Goal: Contribute content: Contribute content

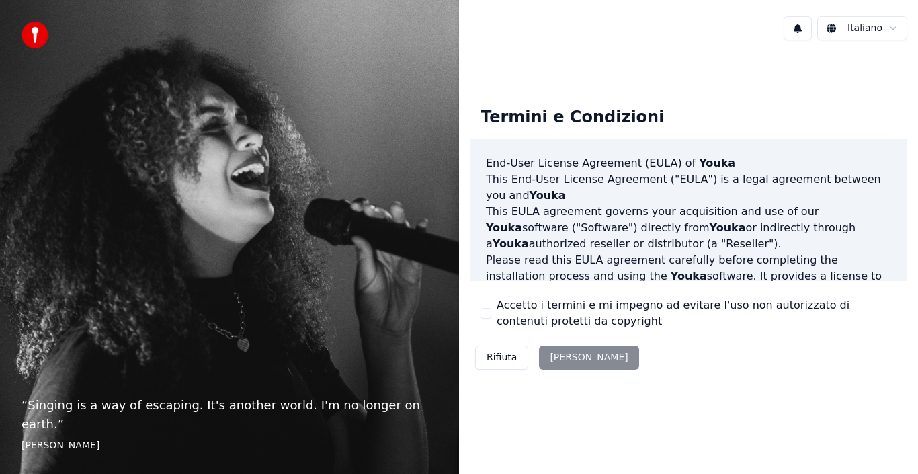
click at [573, 363] on div "Rifiuta [PERSON_NAME]" at bounding box center [557, 357] width 175 height 35
click at [567, 356] on div "Rifiuta [PERSON_NAME]" at bounding box center [557, 357] width 175 height 35
click at [608, 358] on div "Termini e Condizioni End-User License Agreement ([PERSON_NAME]) of Youka This E…" at bounding box center [688, 235] width 437 height 279
click at [574, 358] on div "Rifiuta [PERSON_NAME]" at bounding box center [557, 357] width 175 height 35
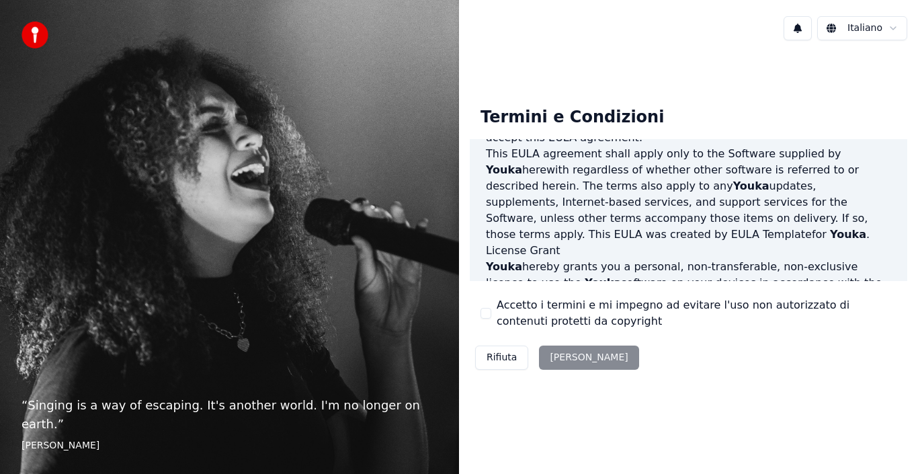
scroll to position [922, 0]
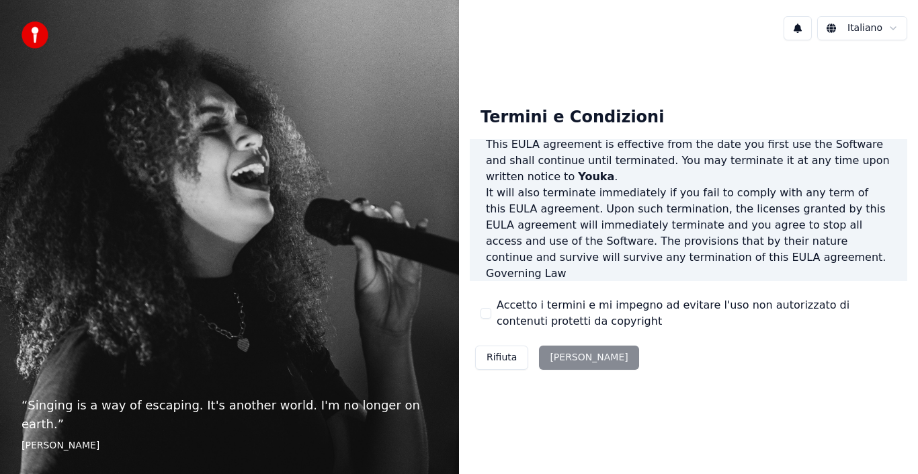
click at [561, 358] on div "Rifiuta [PERSON_NAME]" at bounding box center [557, 357] width 175 height 35
click at [558, 366] on div "Rifiuta [PERSON_NAME]" at bounding box center [557, 357] width 175 height 35
click at [485, 312] on button "Accetto i termini e mi impegno ad evitare l'uso non autorizzato di contenuti pr…" at bounding box center [485, 313] width 11 height 11
click at [577, 360] on button "[PERSON_NAME]" at bounding box center [588, 357] width 99 height 24
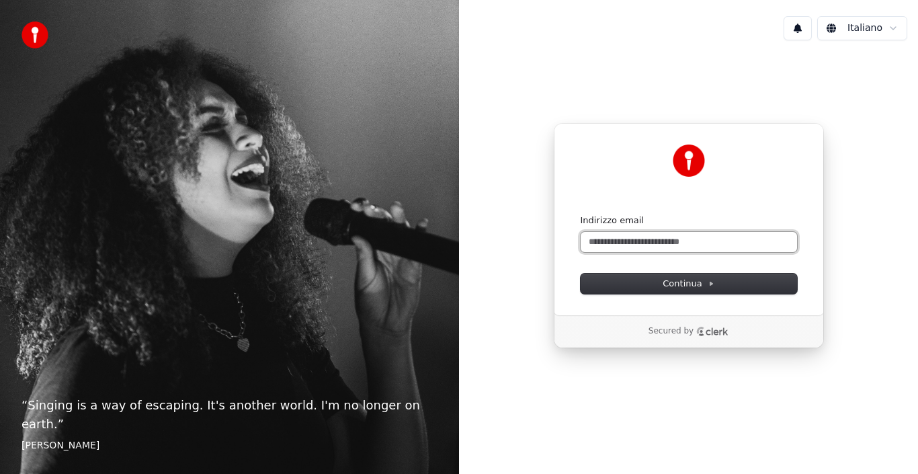
click at [721, 236] on input "Indirizzo email" at bounding box center [689, 242] width 216 height 20
type input "*"
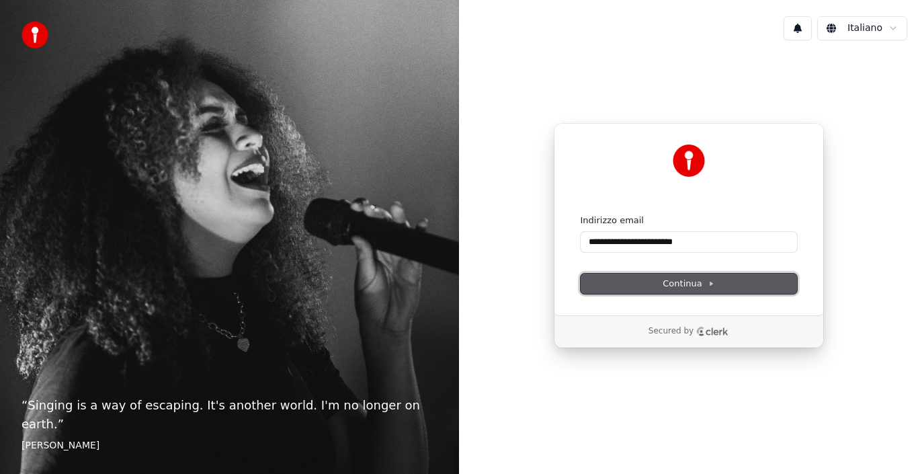
click at [711, 278] on span "Continua" at bounding box center [688, 284] width 51 height 12
type input "**********"
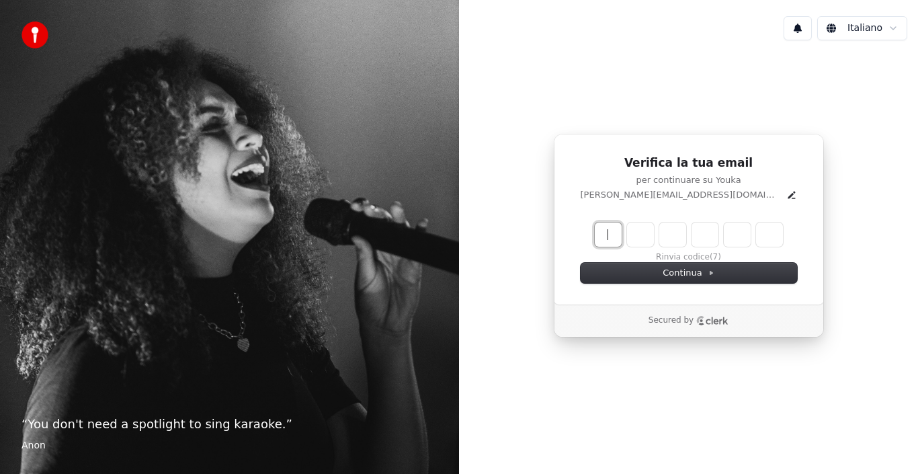
paste input "******"
type input "******"
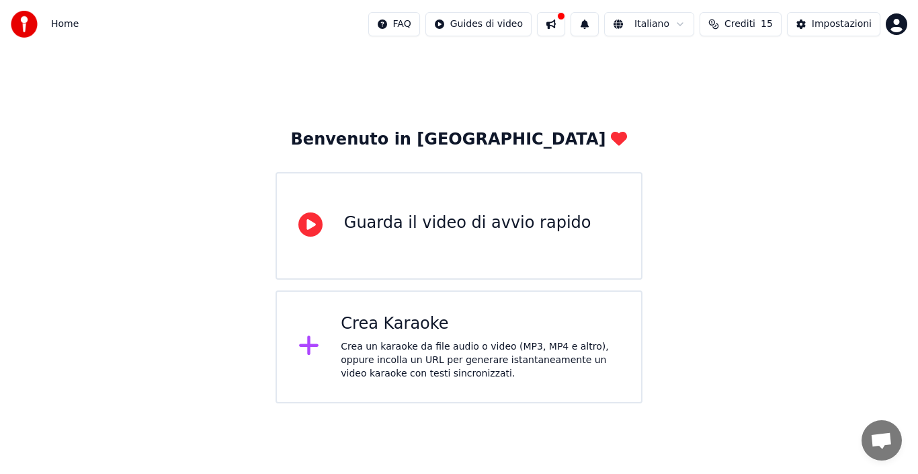
click at [312, 347] on icon at bounding box center [308, 345] width 19 height 19
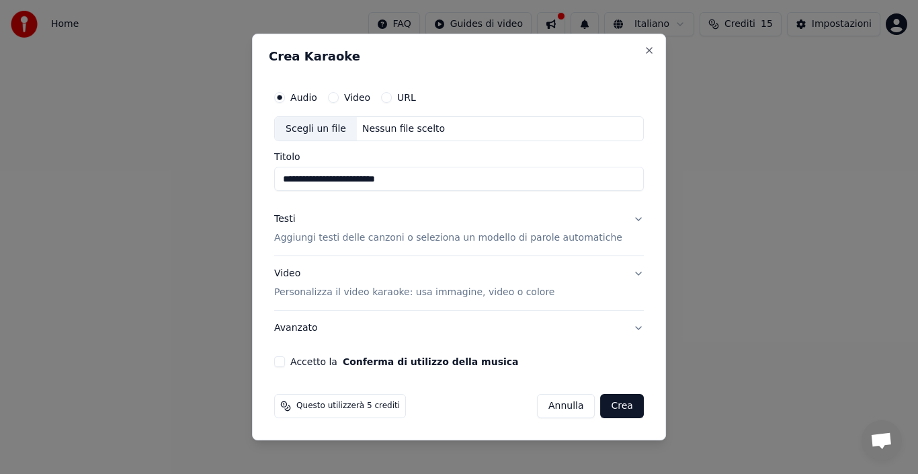
click at [349, 128] on div "Scegli un file" at bounding box center [316, 129] width 82 height 24
click at [328, 132] on div "Scegli un file" at bounding box center [316, 129] width 82 height 24
type input "**********"
click at [620, 274] on button "Video Personalizza il video karaoke: usa immagine, video o colore" at bounding box center [459, 284] width 370 height 54
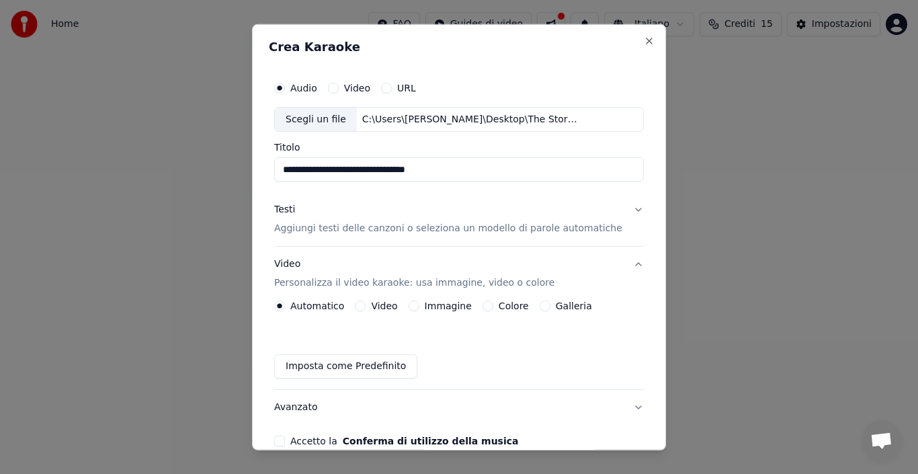
click at [620, 274] on button "Video Personalizza il video karaoke: usa immagine, video o colore" at bounding box center [459, 274] width 370 height 54
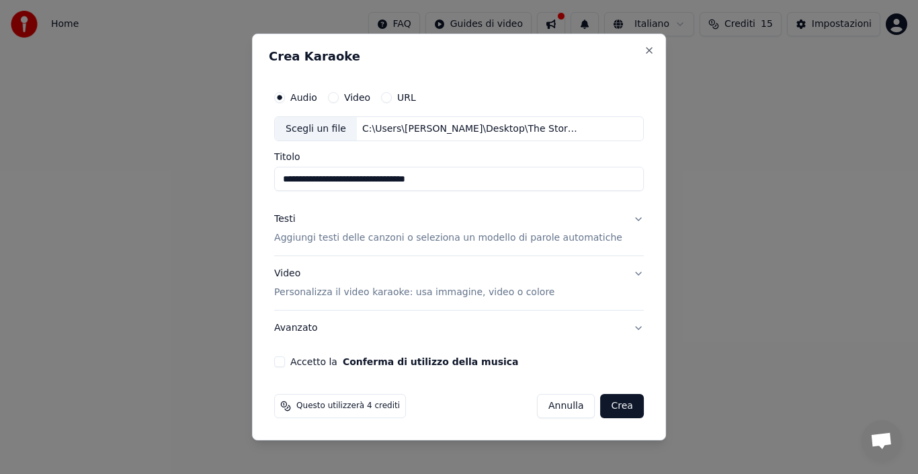
click at [601, 402] on button "Crea" at bounding box center [622, 406] width 43 height 24
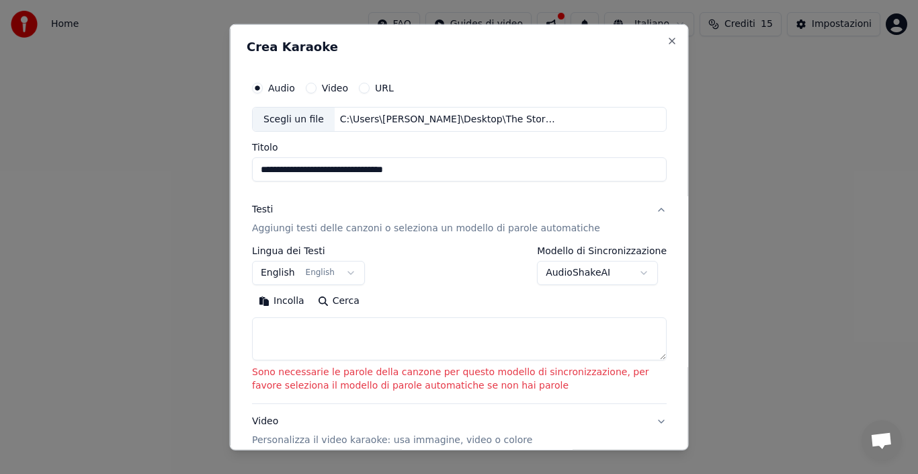
click at [361, 99] on div "Audio Video URL" at bounding box center [459, 87] width 415 height 27
click at [542, 224] on p "Aggiungi testi delle canzoni o seleziona un modello di parole automatiche" at bounding box center [426, 228] width 348 height 13
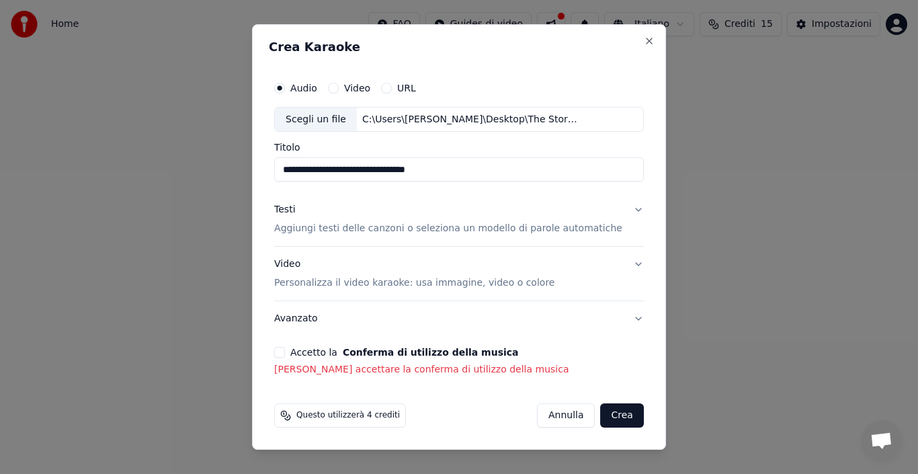
click at [581, 231] on p "Aggiungi testi delle canzoni o seleziona un modello di parole automatiche" at bounding box center [448, 228] width 348 height 13
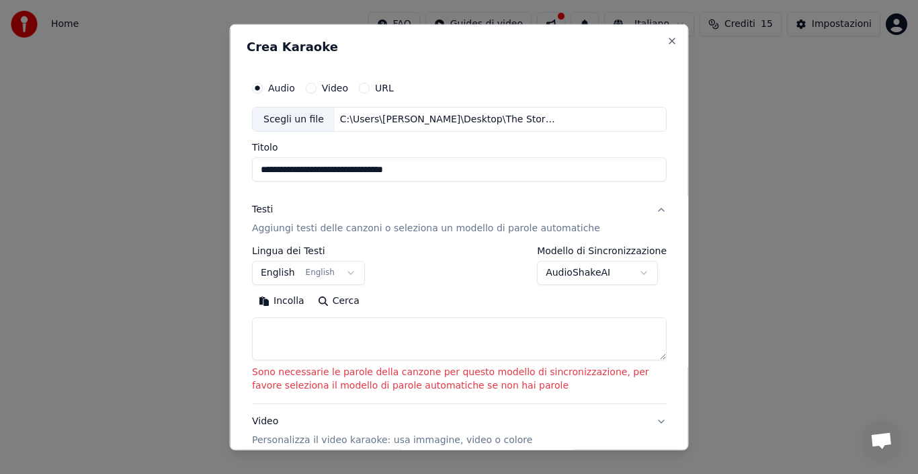
click at [386, 335] on textarea at bounding box center [459, 338] width 415 height 43
click at [545, 228] on p "Aggiungi testi delle canzoni o seleziona un modello di parole automatiche" at bounding box center [426, 228] width 348 height 13
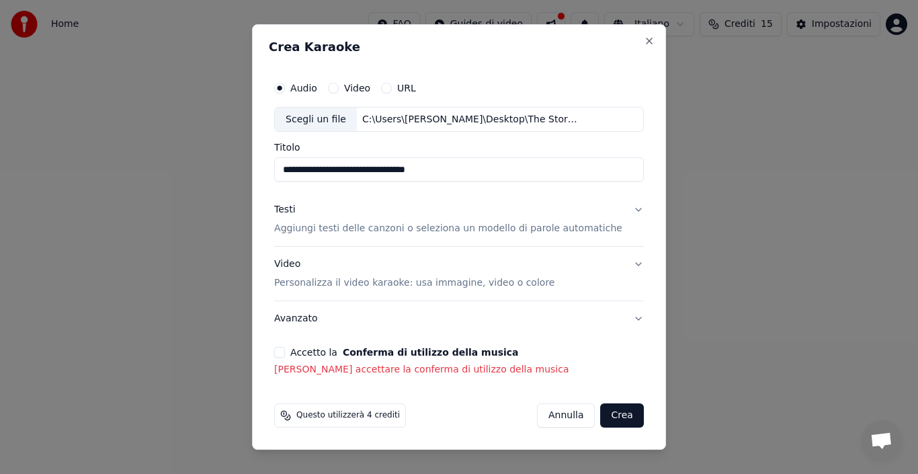
click at [528, 230] on p "Aggiungi testi delle canzoni o seleziona un modello di parole automatiche" at bounding box center [448, 228] width 348 height 13
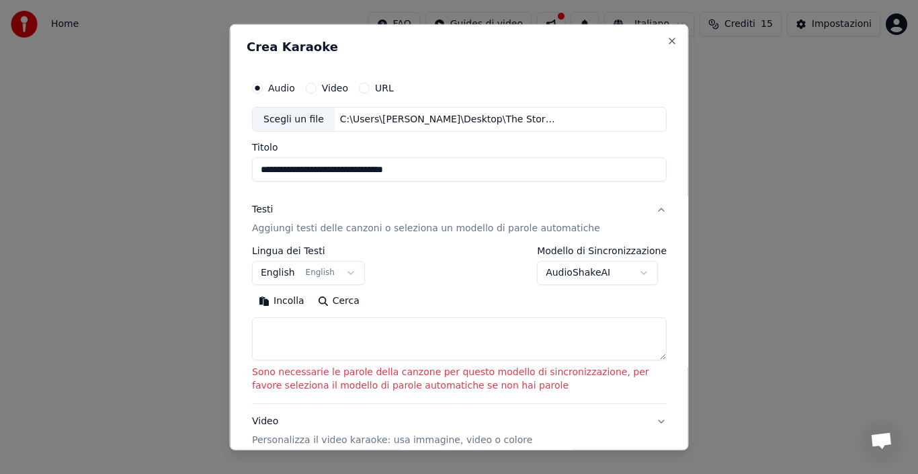
click at [640, 274] on button "AudioShakeAI" at bounding box center [597, 273] width 121 height 24
click at [526, 340] on textarea at bounding box center [459, 338] width 415 height 43
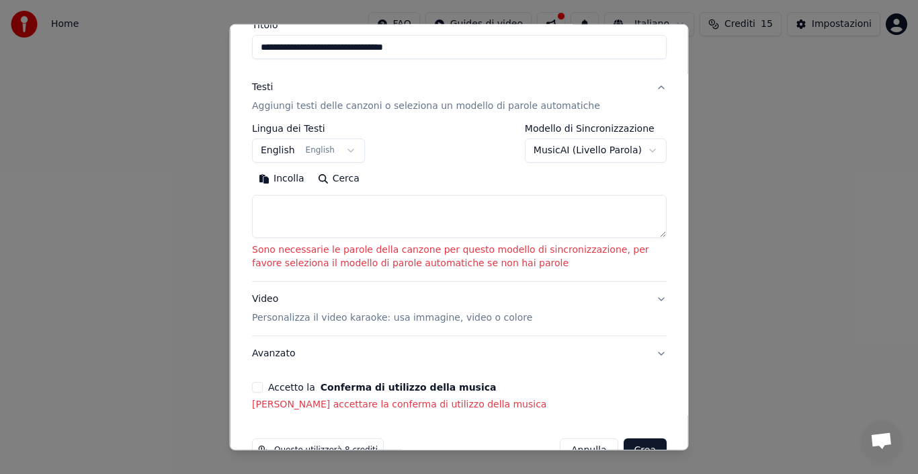
scroll to position [132, 0]
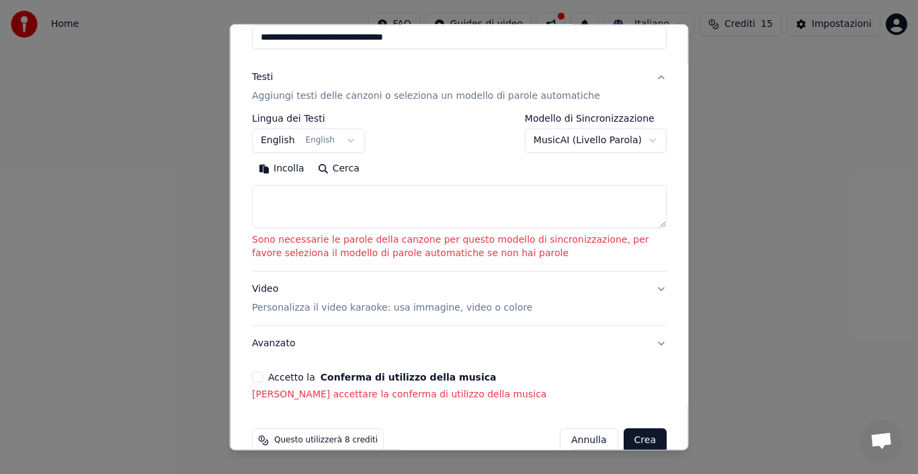
click at [636, 136] on button "MusicAI ( Livello Parola )" at bounding box center [595, 140] width 142 height 24
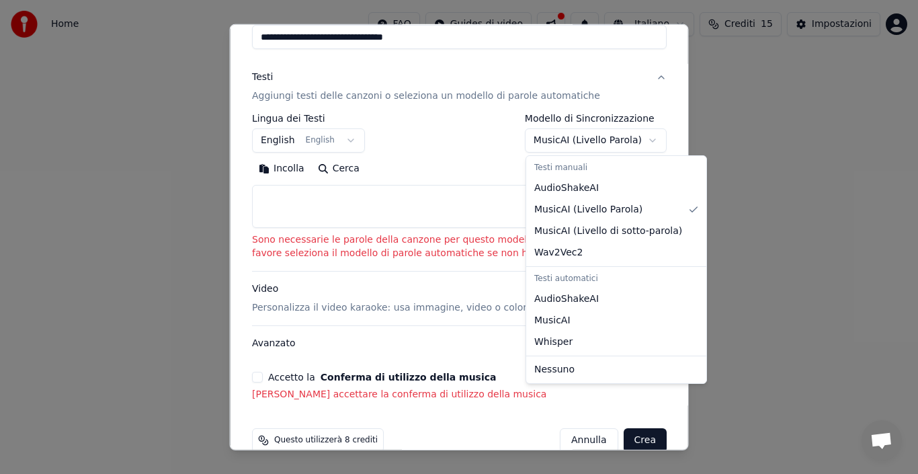
select select "**********"
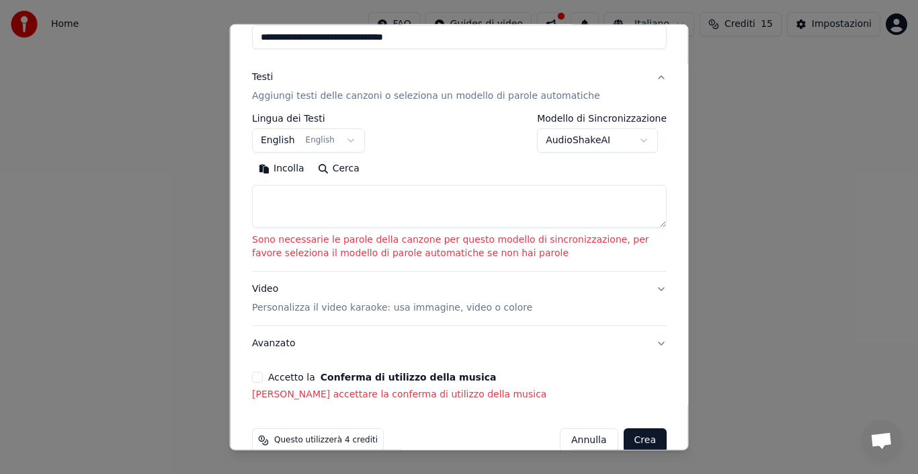
click at [254, 377] on button "Accetto la Conferma di utilizzo della musica" at bounding box center [257, 377] width 11 height 11
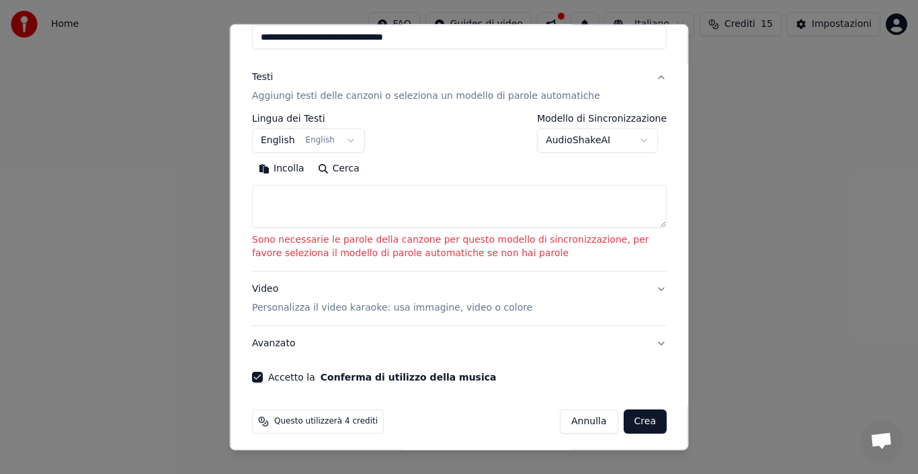
click at [644, 421] on button "Crea" at bounding box center [644, 421] width 43 height 24
click at [636, 417] on button "Crea" at bounding box center [644, 421] width 43 height 24
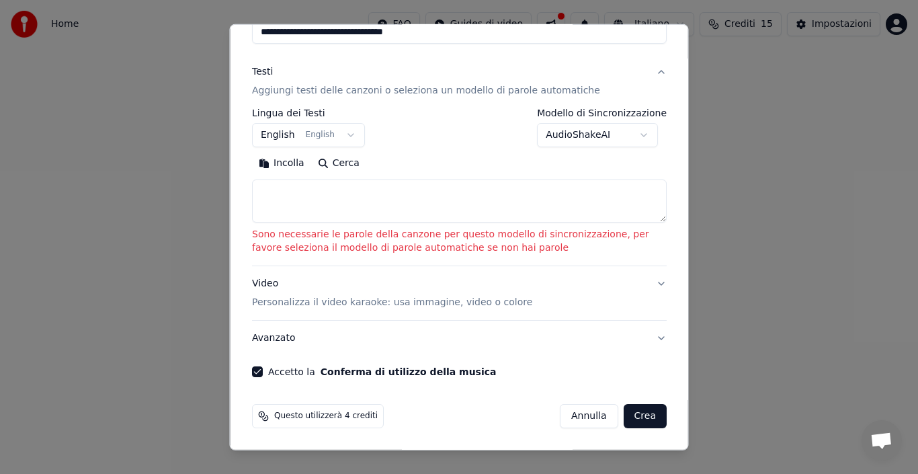
click at [626, 417] on button "Crea" at bounding box center [644, 416] width 43 height 24
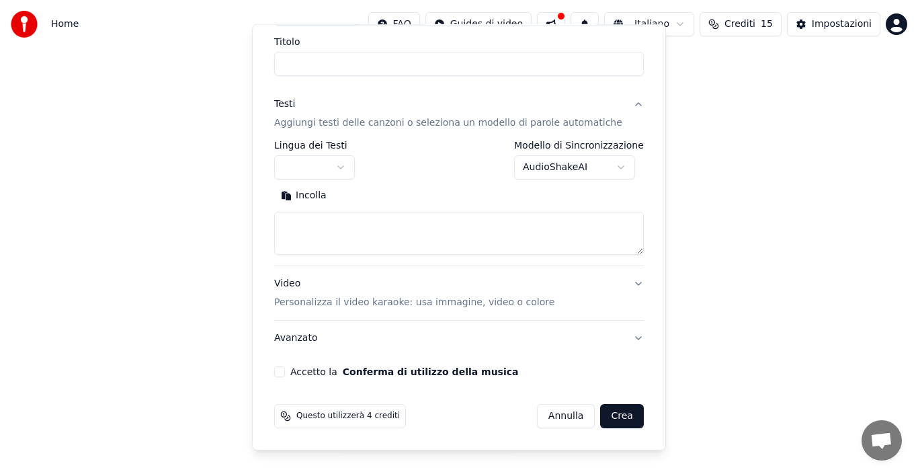
scroll to position [0, 0]
